Goal: Transaction & Acquisition: Purchase product/service

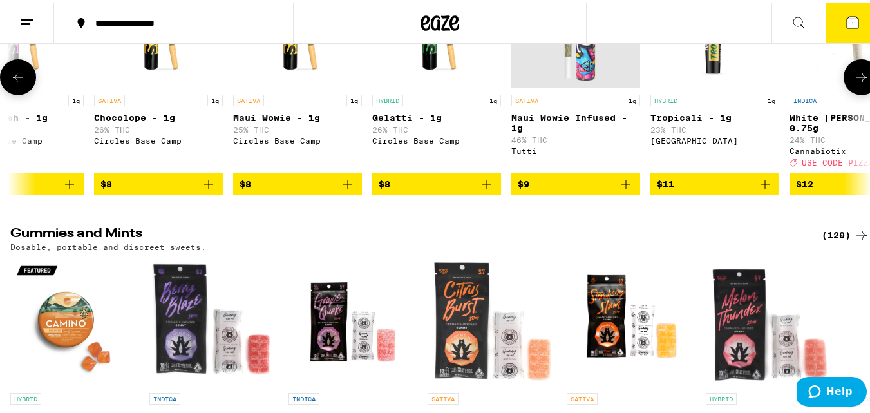
scroll to position [0, 1168]
click at [559, 189] on span "$9" at bounding box center [577, 181] width 116 height 15
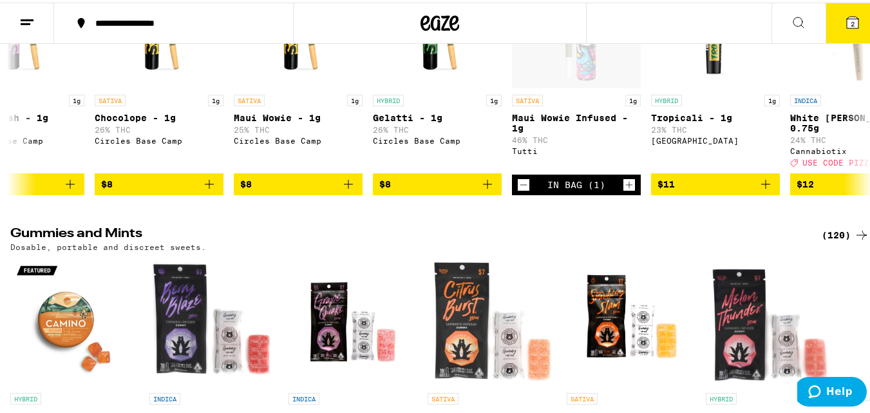
click at [847, 24] on icon at bounding box center [853, 20] width 12 height 12
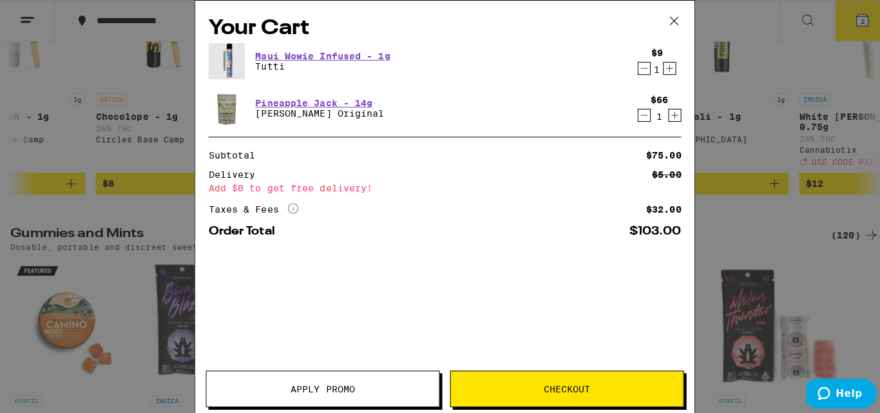
scroll to position [3461, 0]
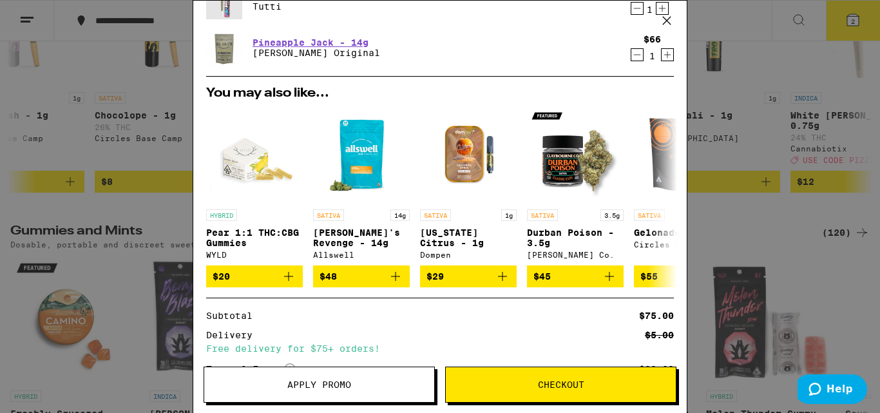
click at [392, 378] on button "Apply Promo" at bounding box center [319, 385] width 231 height 36
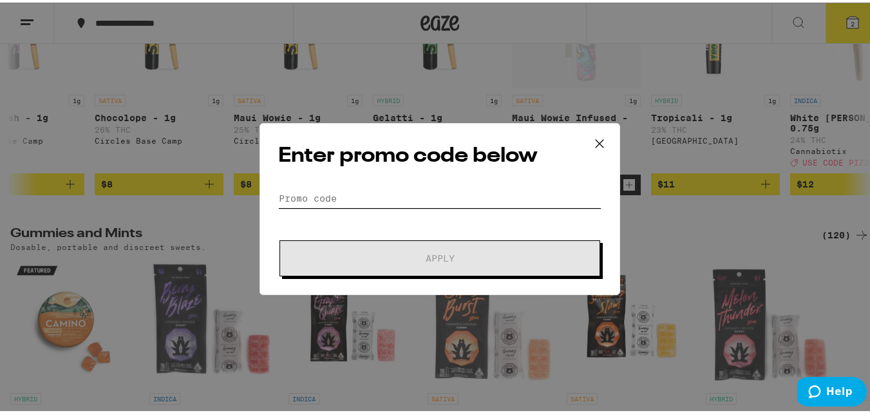
click at [414, 197] on input "Promo Code" at bounding box center [439, 195] width 323 height 19
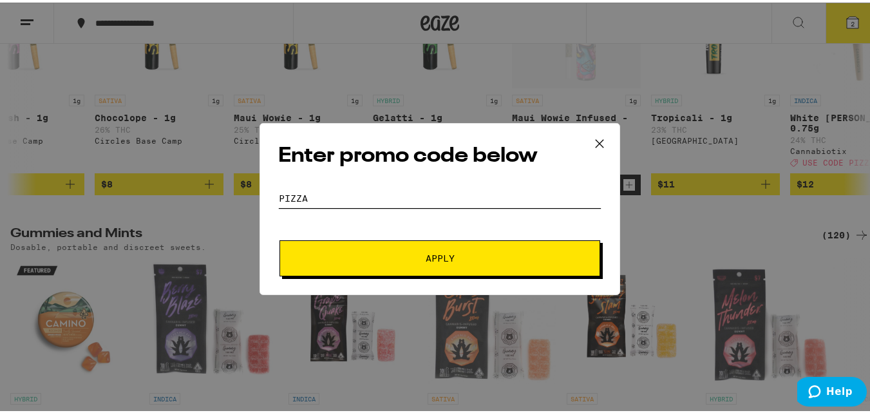
type input "pizza"
click at [280, 238] on button "Apply" at bounding box center [440, 256] width 321 height 36
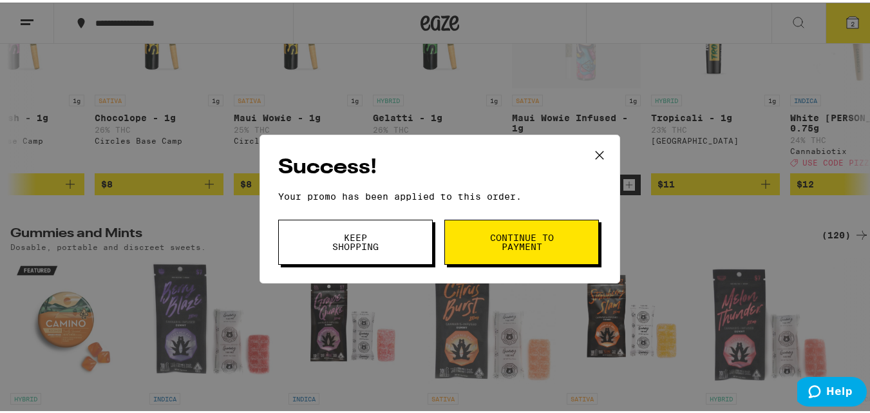
click at [546, 224] on button "Continue to payment" at bounding box center [522, 239] width 155 height 45
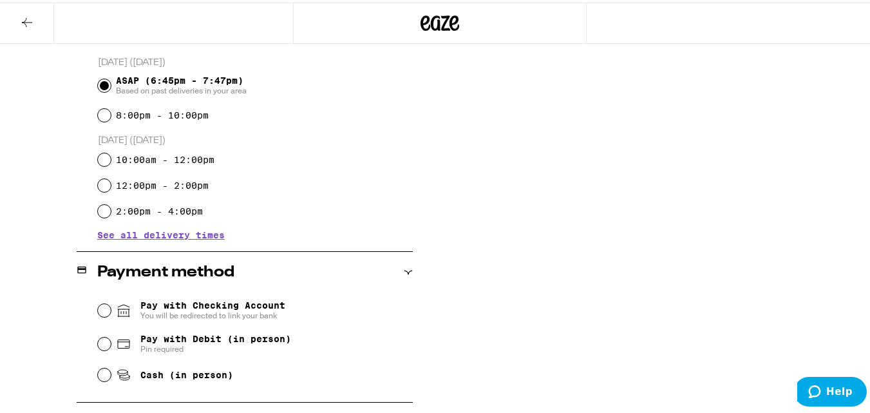
scroll to position [456, 0]
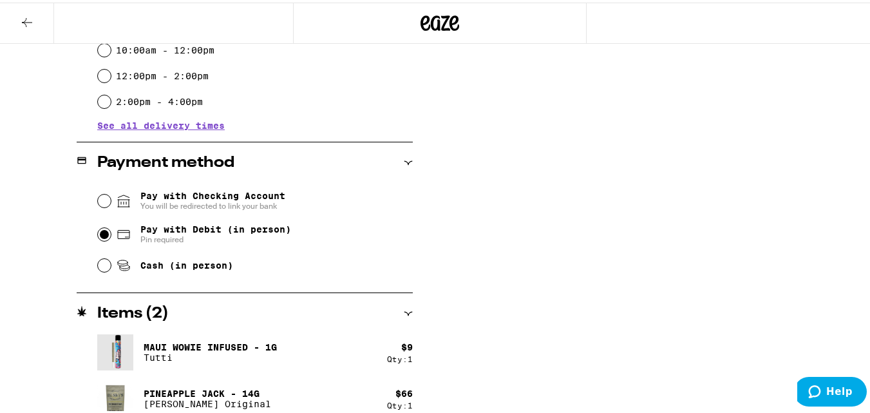
click at [106, 232] on input "Pay with Debit (in person) Pin required" at bounding box center [104, 232] width 13 height 13
radio input "true"
click at [50, 245] on div "**********" at bounding box center [440, 62] width 880 height 725
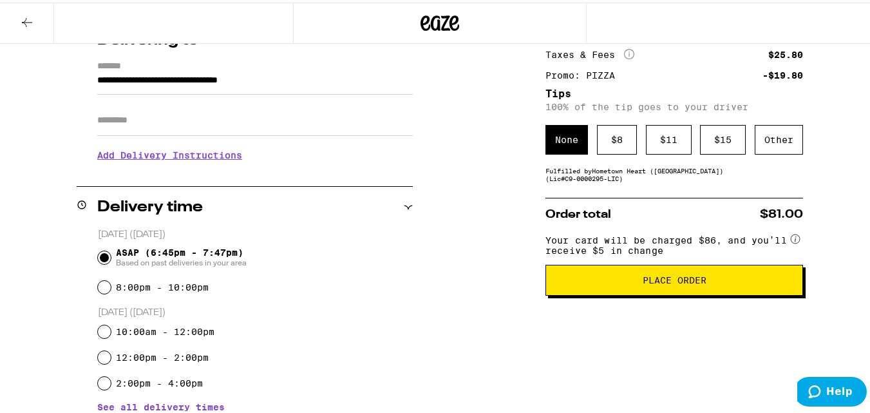
scroll to position [176, 0]
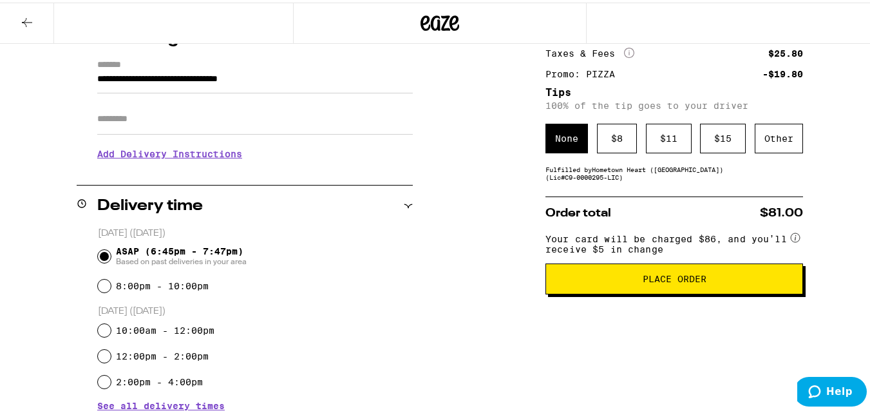
click at [696, 272] on button "Place Order" at bounding box center [675, 276] width 258 height 31
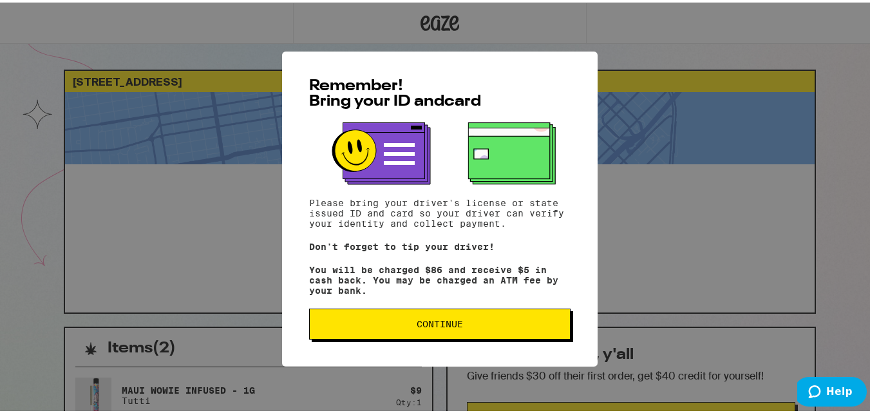
click at [488, 326] on span "Continue" at bounding box center [440, 321] width 240 height 9
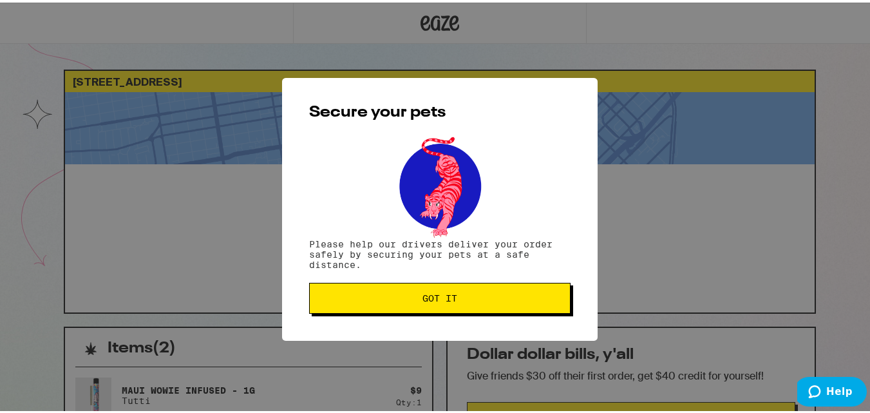
click at [486, 299] on span "Got it" at bounding box center [440, 295] width 240 height 9
click at [452, 308] on button "Got it" at bounding box center [440, 295] width 262 height 31
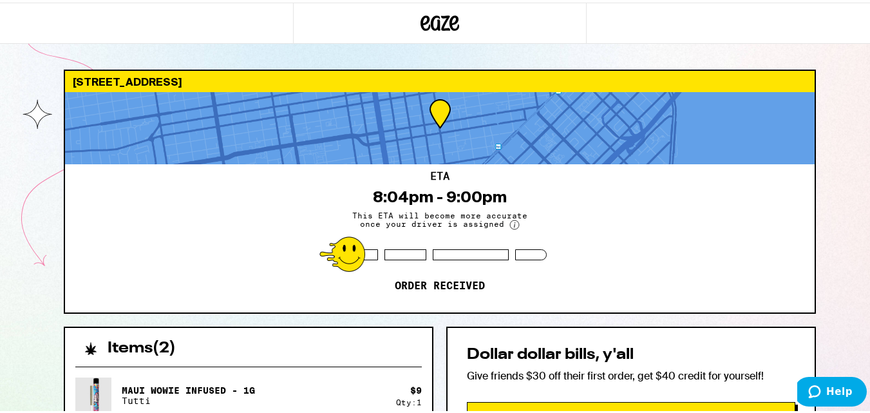
click at [450, 19] on icon at bounding box center [440, 20] width 39 height 23
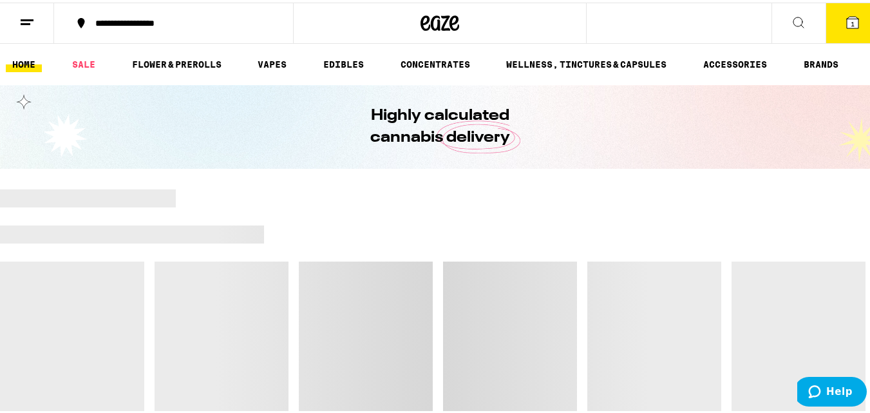
click at [845, 20] on icon at bounding box center [852, 19] width 15 height 15
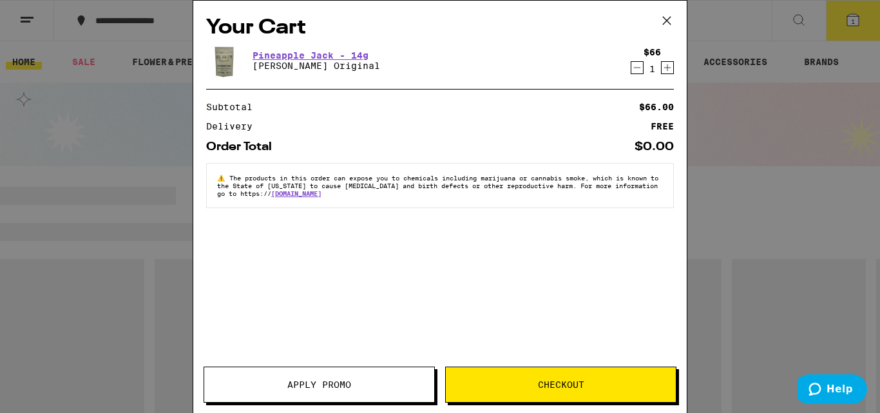
click at [168, 133] on div "Your Cart Pineapple Jack - 14g Henry's Original $66 1 Subtotal $66.00 Delivery …" at bounding box center [440, 206] width 880 height 413
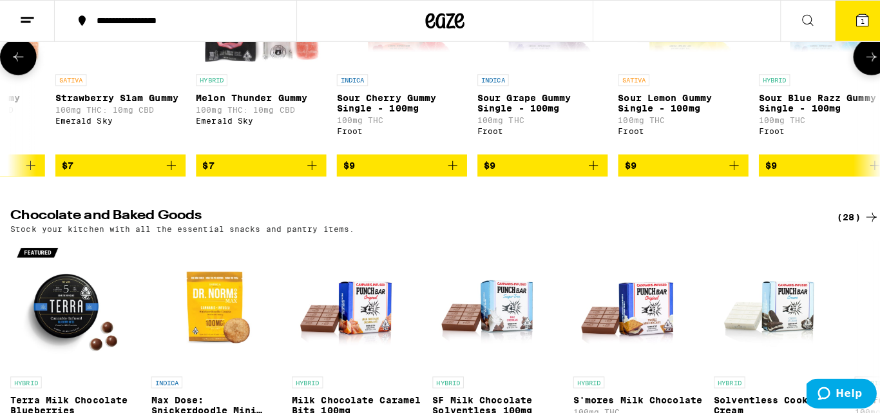
scroll to position [0, 511]
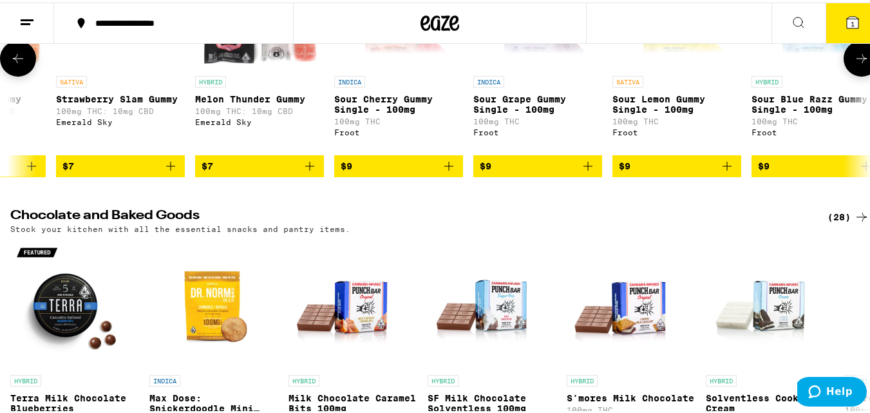
click at [724, 171] on icon "Add to bag" at bounding box center [727, 163] width 15 height 15
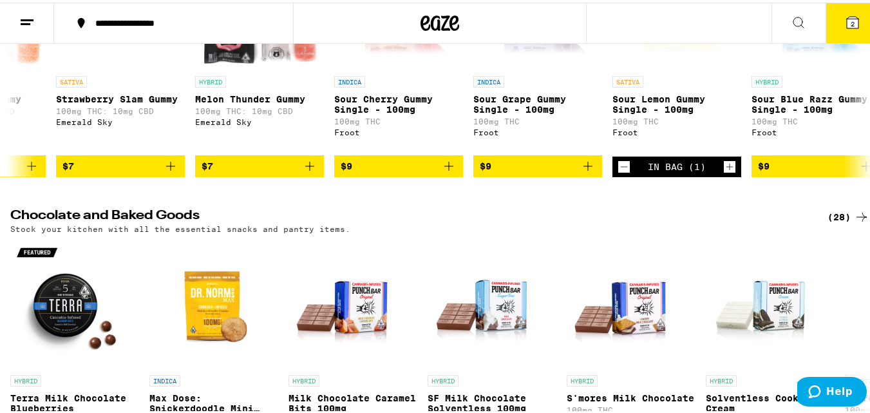
click at [847, 23] on icon at bounding box center [853, 20] width 12 height 12
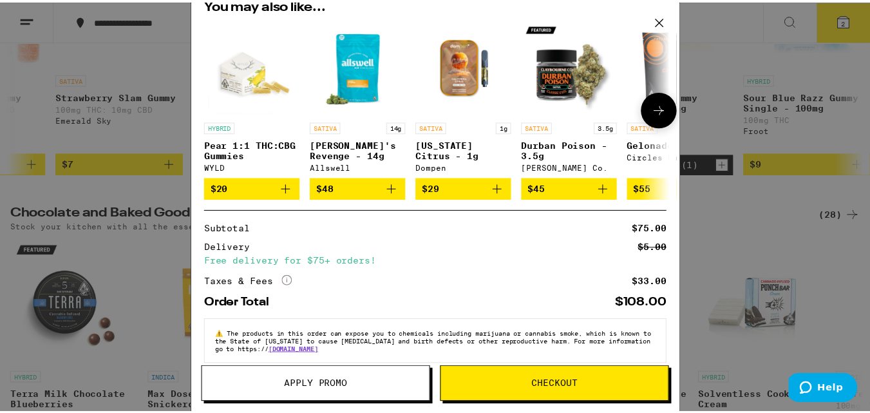
scroll to position [168, 0]
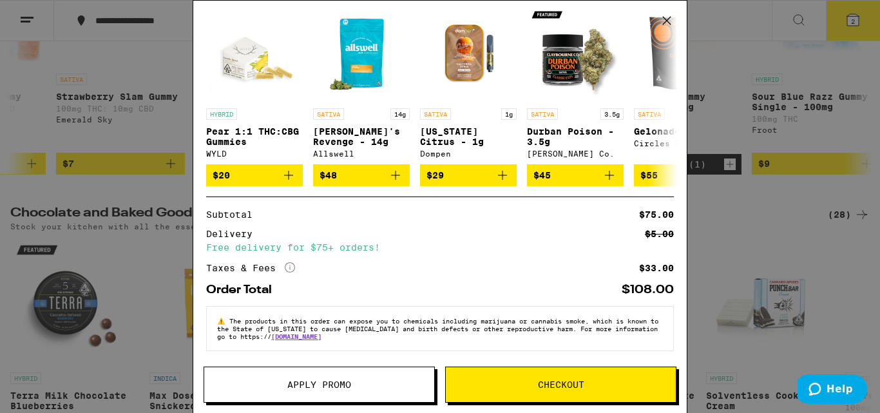
click at [329, 381] on span "Apply Promo" at bounding box center [319, 384] width 64 height 9
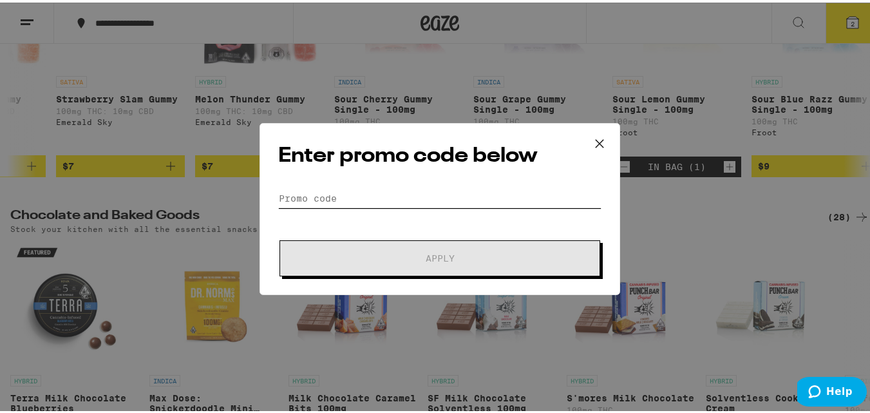
click at [396, 198] on input "Promo Code" at bounding box center [439, 195] width 323 height 19
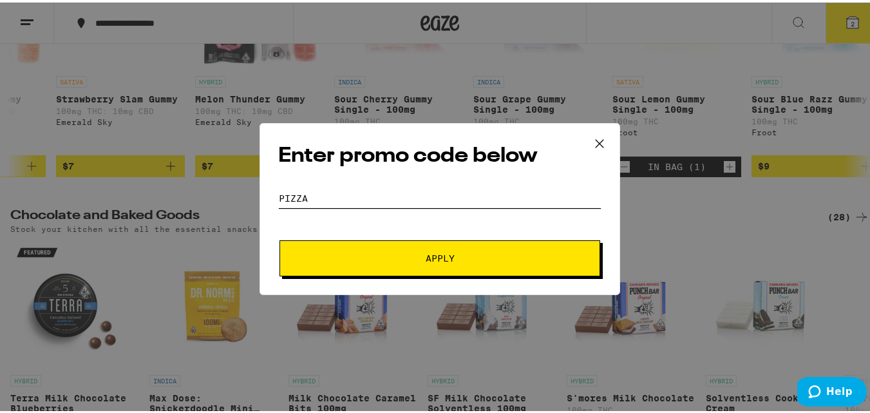
type input "pizza"
click at [280, 238] on button "Apply" at bounding box center [440, 256] width 321 height 36
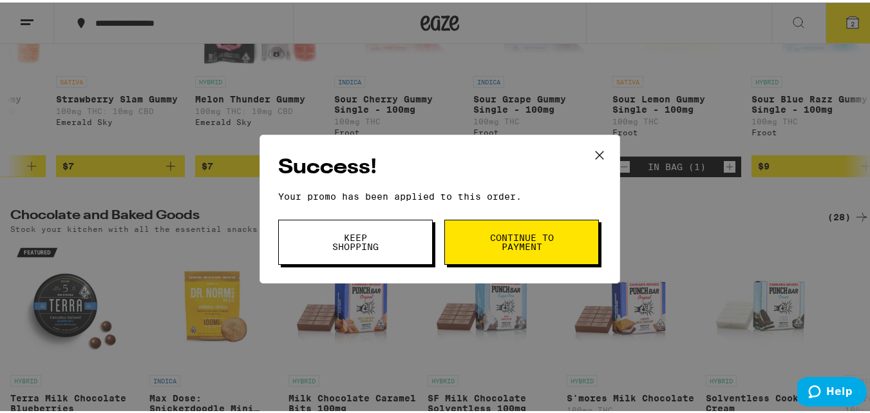
click at [530, 245] on span "Continue to payment" at bounding box center [522, 240] width 66 height 18
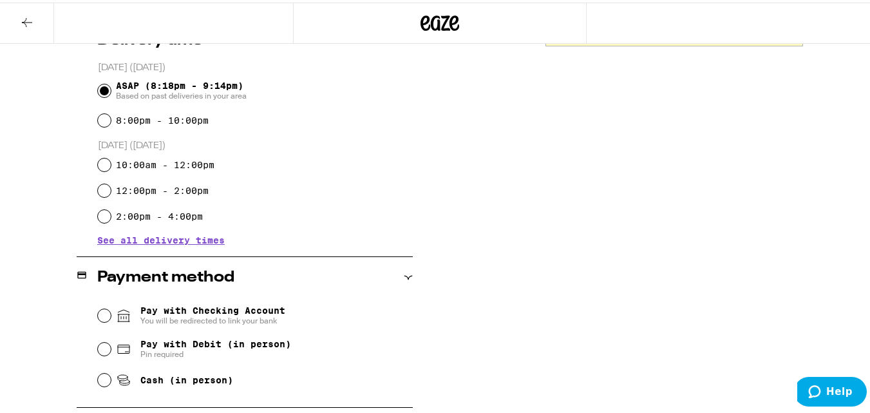
scroll to position [468, 0]
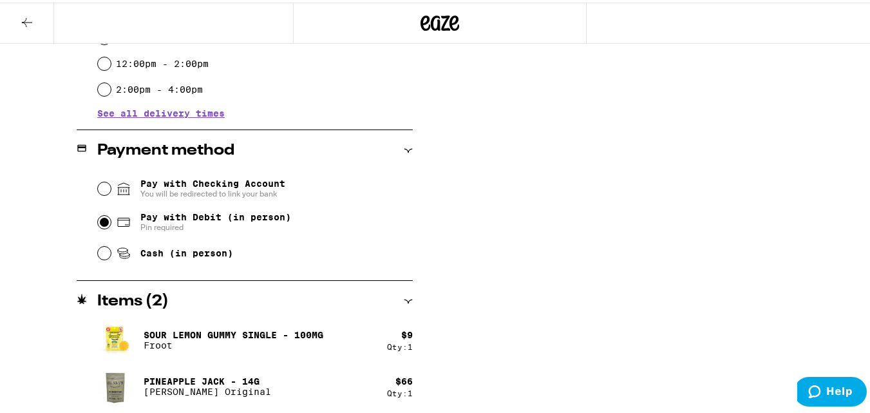
click at [102, 222] on input "Pay with Debit (in person) Pin required" at bounding box center [104, 219] width 13 height 13
radio input "true"
click at [519, 283] on div "**********" at bounding box center [440, 50] width 880 height 725
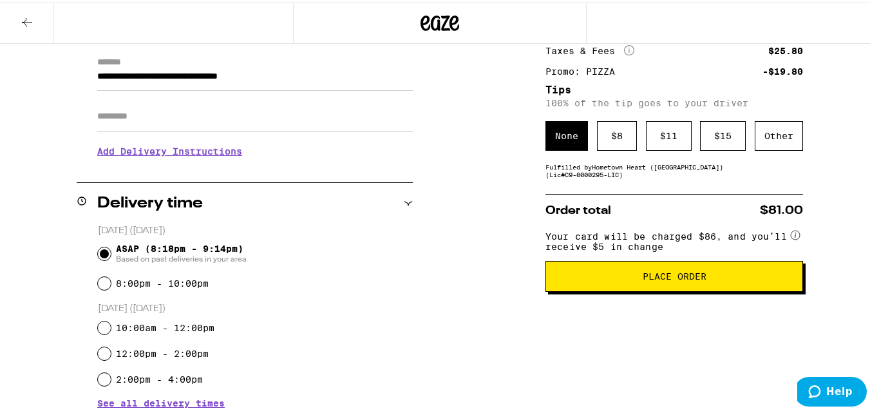
scroll to position [179, 0]
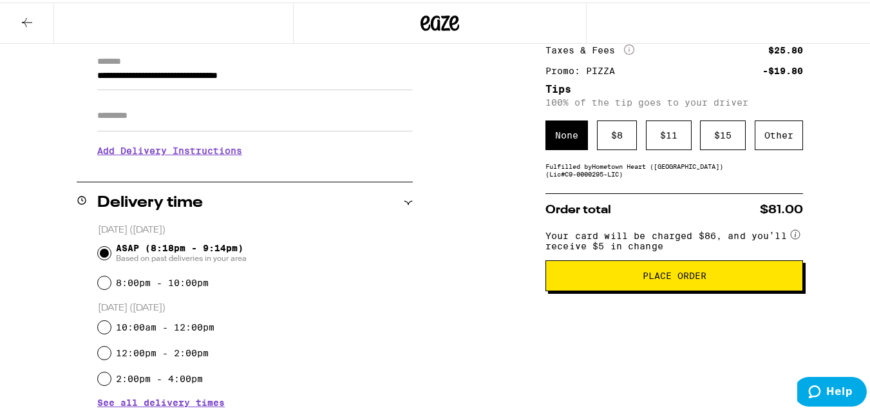
click at [648, 287] on button "Place Order" at bounding box center [675, 273] width 258 height 31
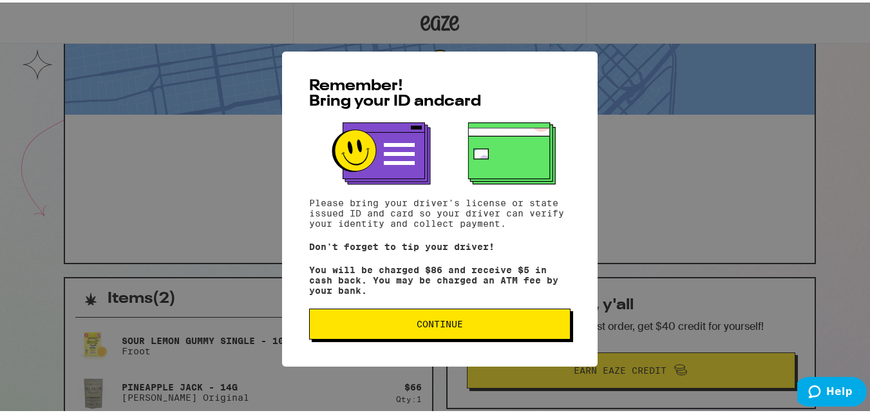
scroll to position [55, 0]
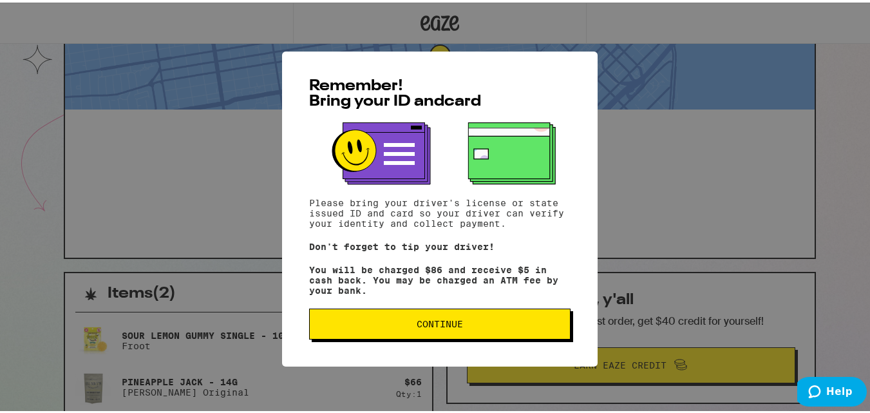
click at [508, 311] on button "Continue" at bounding box center [440, 321] width 262 height 31
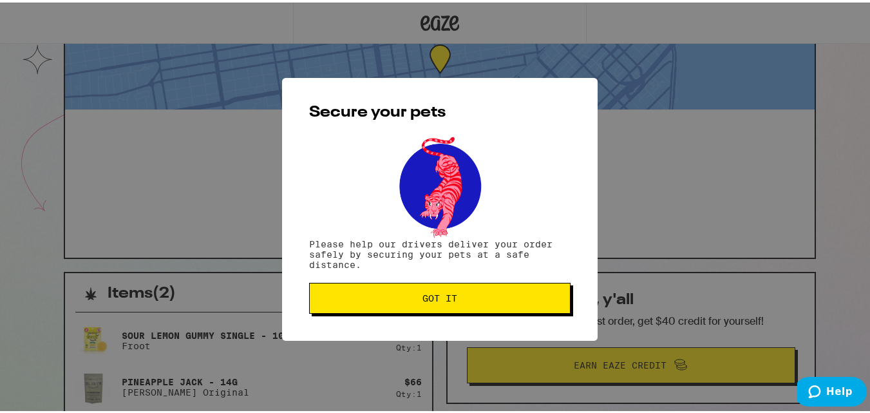
click at [476, 305] on button "Got it" at bounding box center [440, 295] width 262 height 31
